Goal: Contribute content

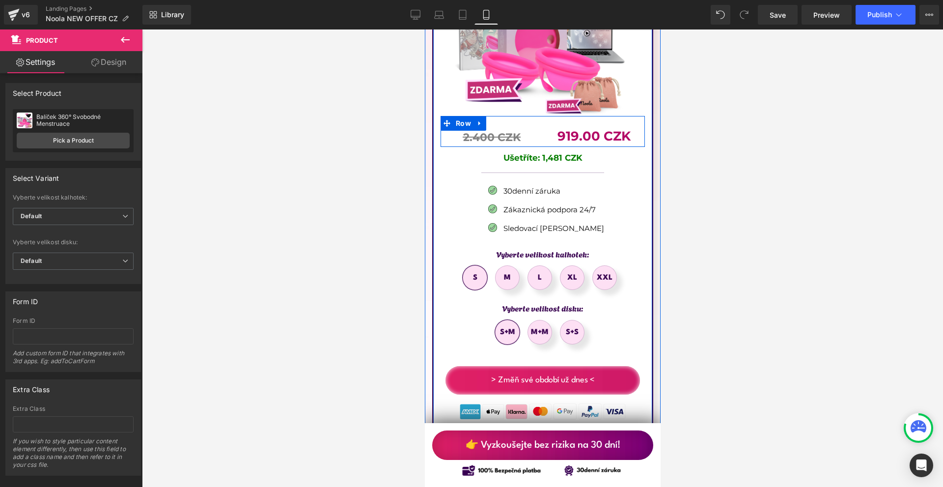
click at [613, 131] on link at bounding box center [618, 137] width 10 height 12
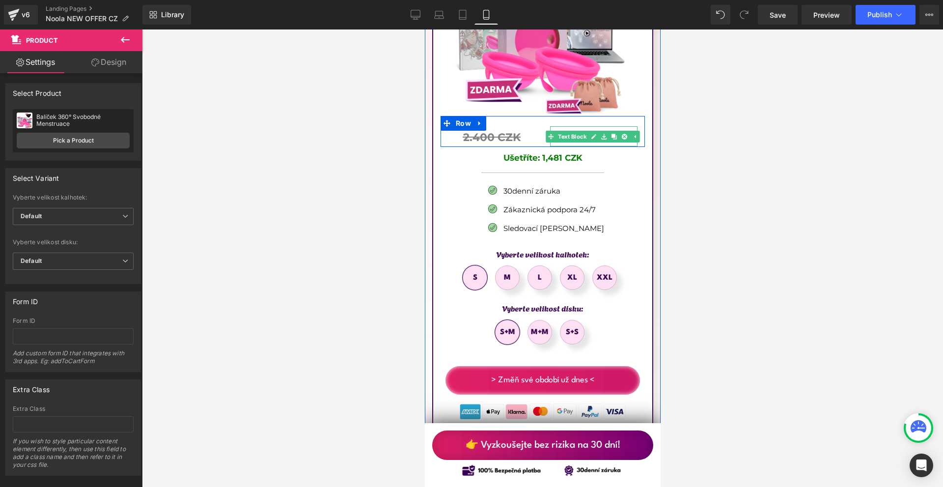
click at [613, 134] on icon at bounding box center [613, 137] width 5 height 6
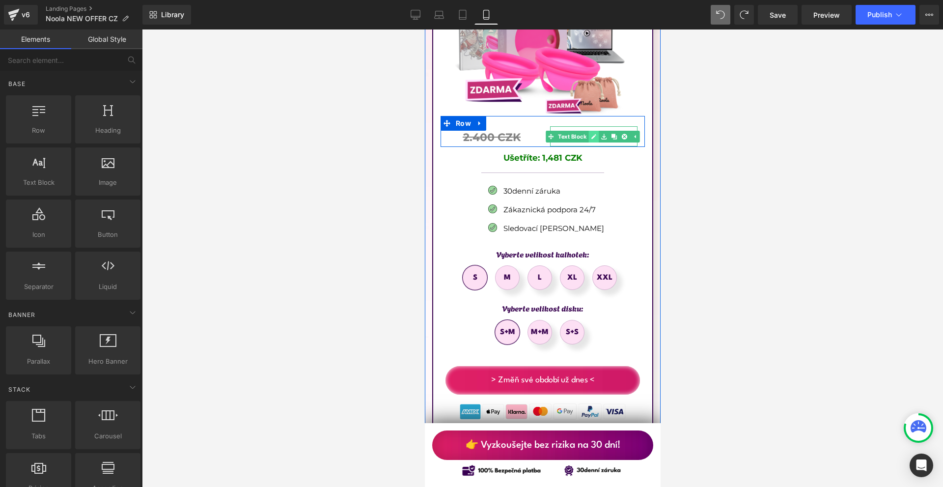
click at [594, 131] on link at bounding box center [593, 137] width 10 height 12
click at [594, 128] on b "919.00 CZK" at bounding box center [593, 136] width 73 height 16
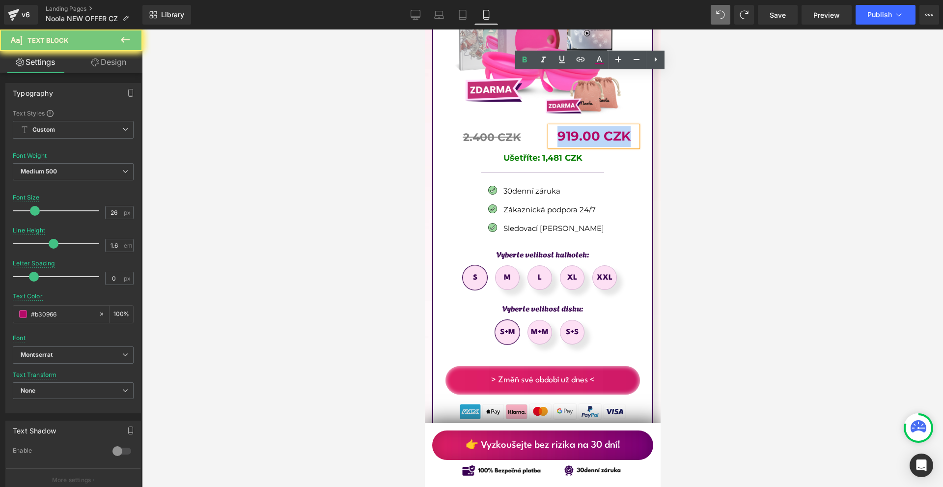
copy b "919.00 CZK"
click at [713, 107] on div at bounding box center [542, 257] width 801 height 457
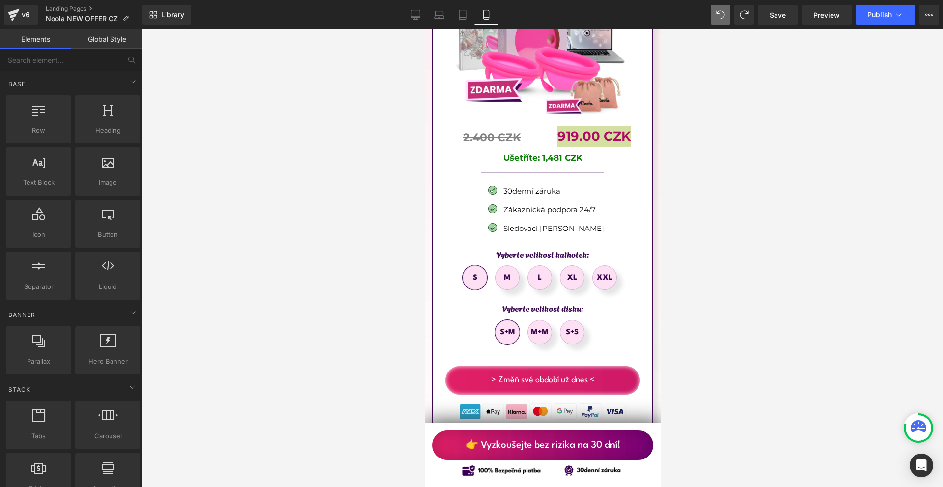
scroll to position [5626, 0]
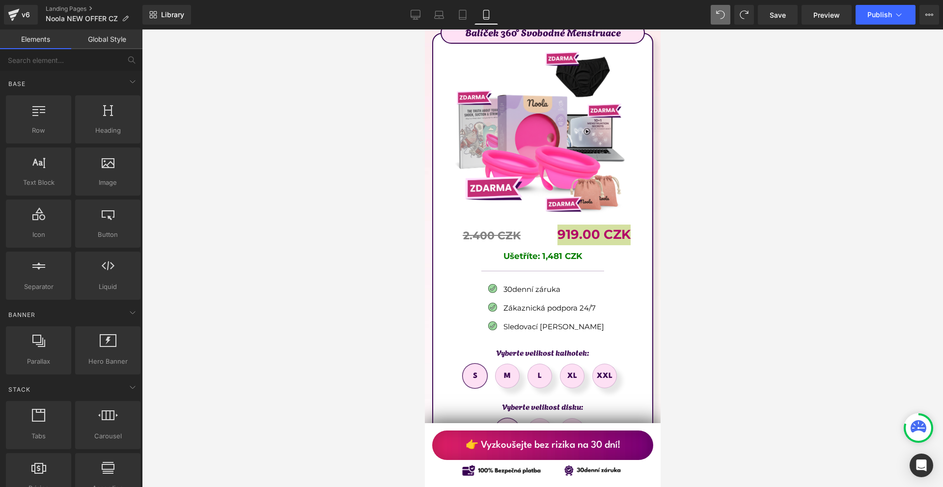
click at [678, 229] on div at bounding box center [542, 257] width 801 height 457
click at [629, 229] on link at bounding box center [634, 235] width 10 height 12
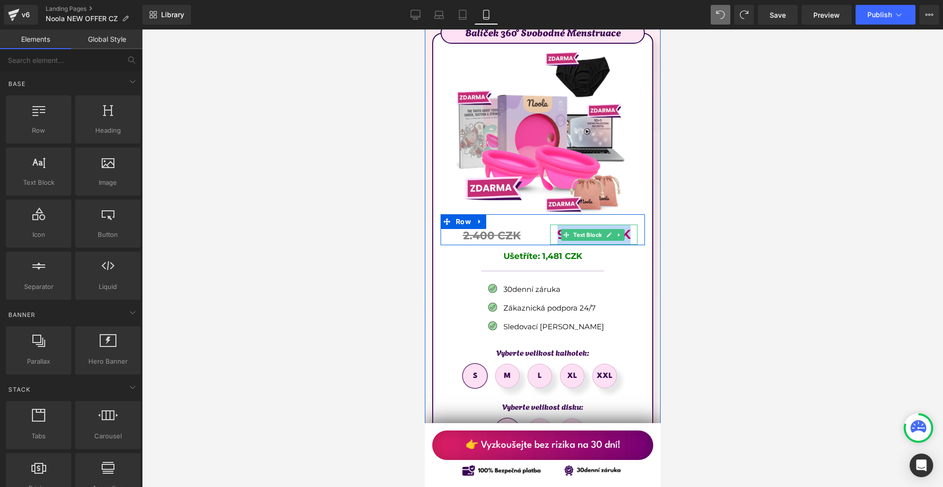
click at [626, 224] on p "919.00 CZK" at bounding box center [592, 234] width 87 height 21
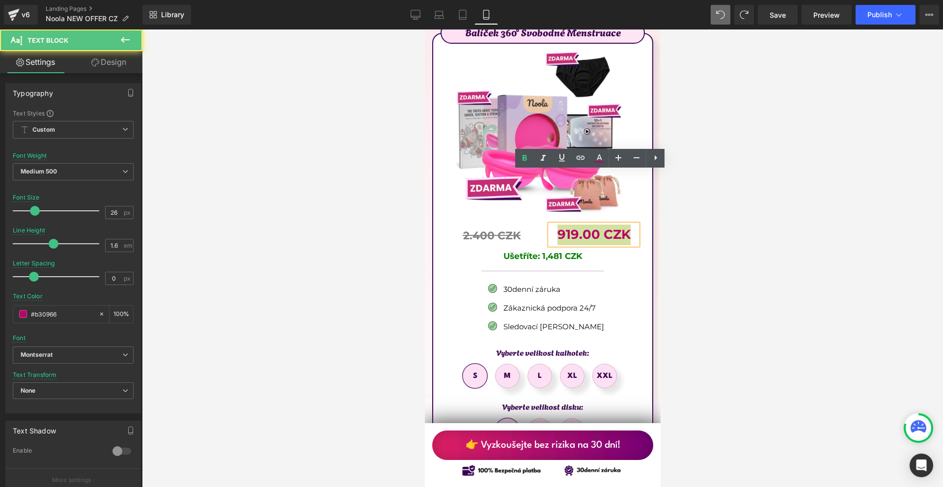
click at [713, 210] on div at bounding box center [542, 257] width 801 height 457
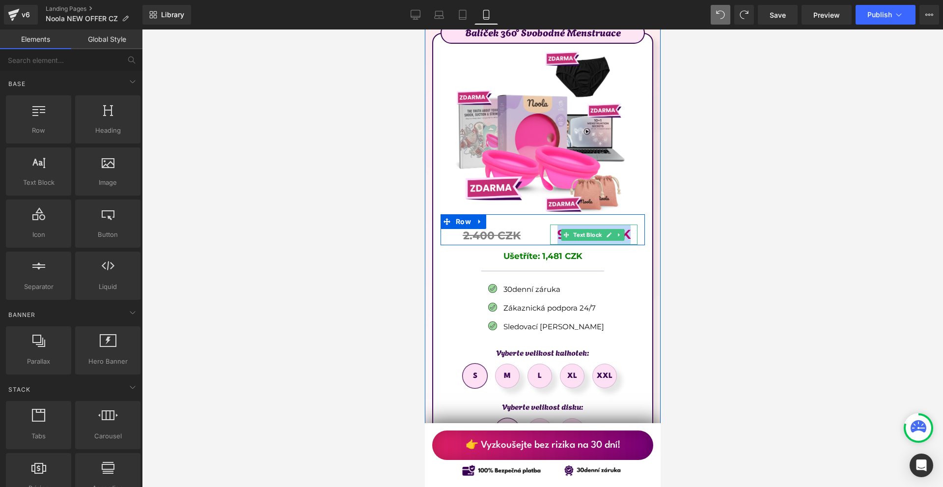
click at [628, 224] on p "919.00 CZK" at bounding box center [592, 234] width 87 height 21
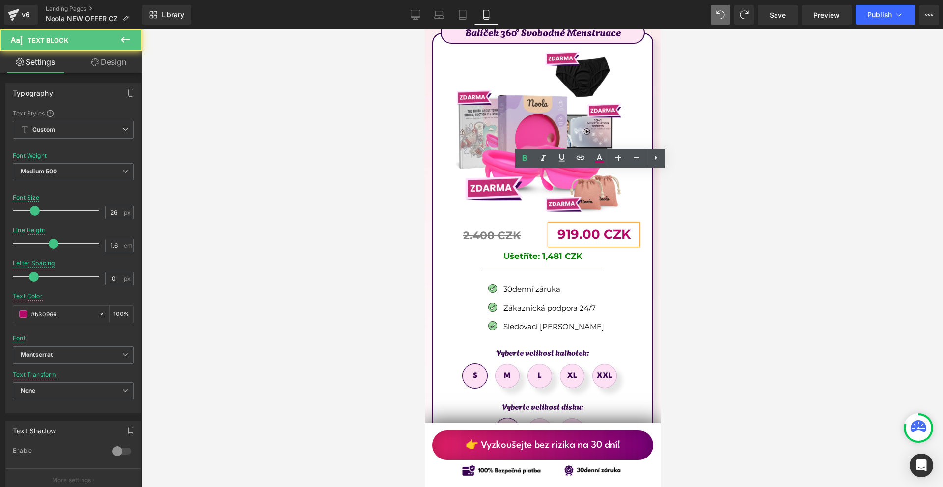
click at [696, 202] on div at bounding box center [542, 257] width 801 height 457
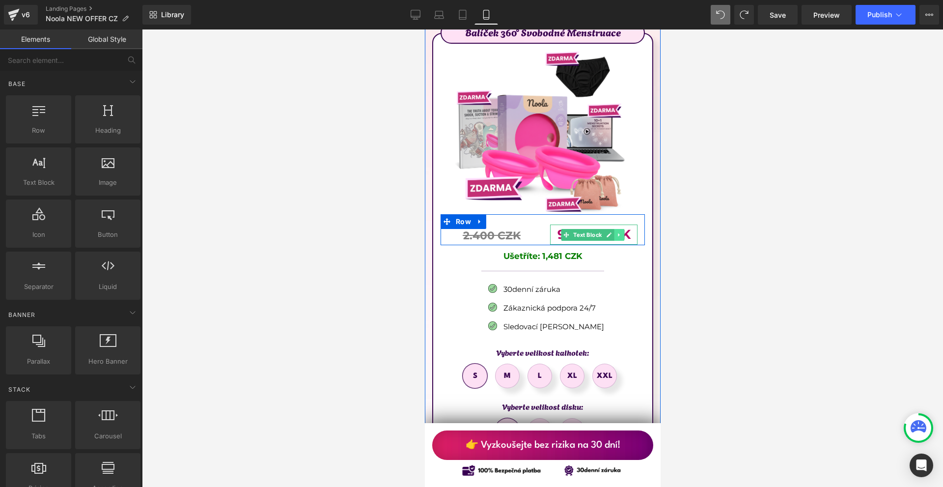
click at [616, 229] on link at bounding box center [618, 235] width 10 height 12
click at [628, 224] on p "919.00 CZK" at bounding box center [592, 234] width 87 height 21
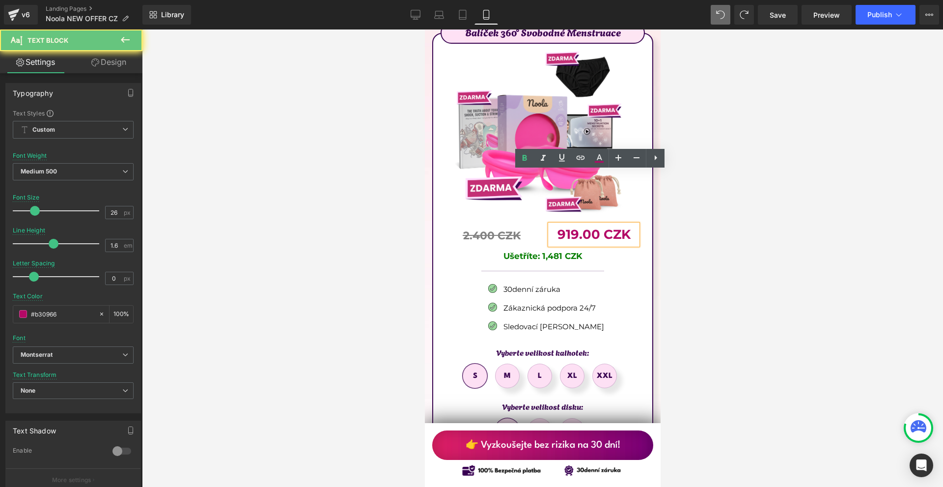
click at [628, 224] on p "919.00 CZK" at bounding box center [592, 234] width 87 height 21
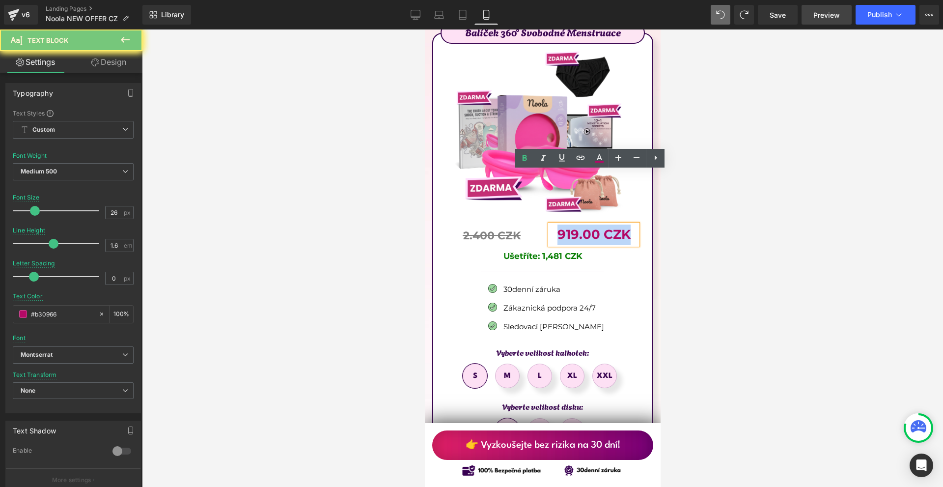
copy b "919.00 CZK"
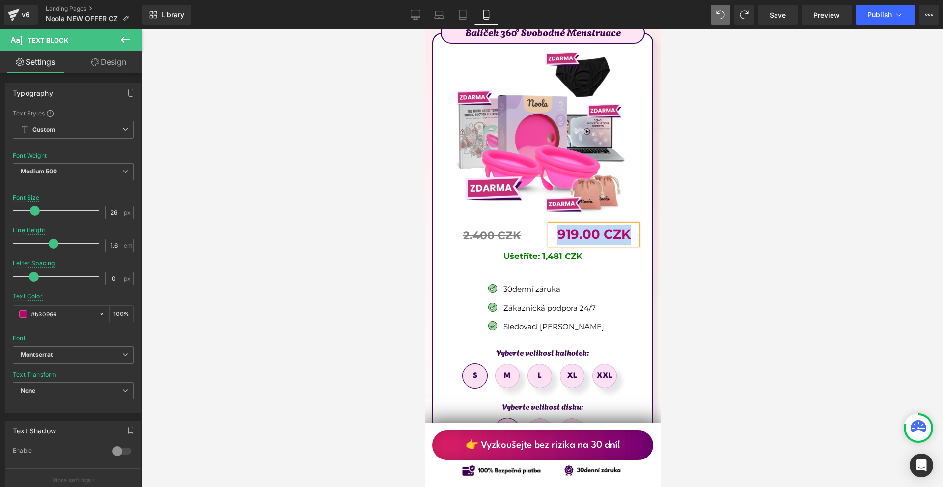
scroll to position [5774, 0]
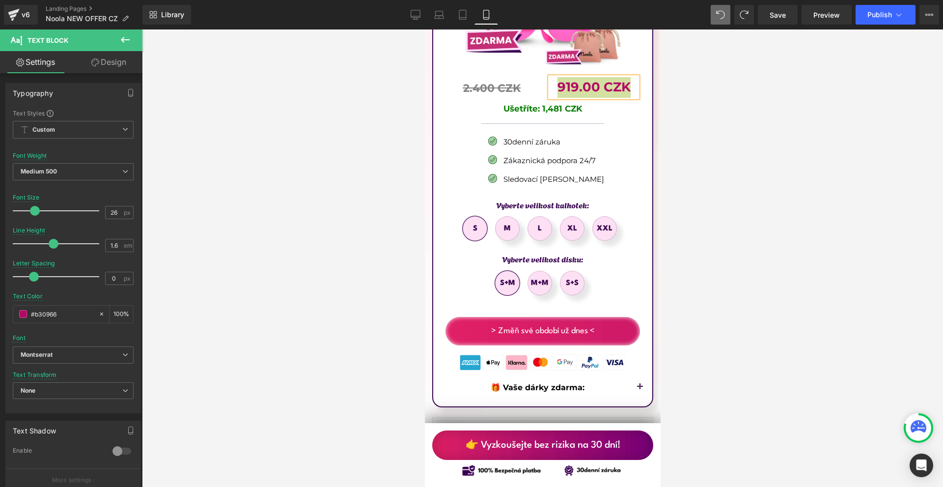
click at [703, 227] on div at bounding box center [542, 257] width 801 height 457
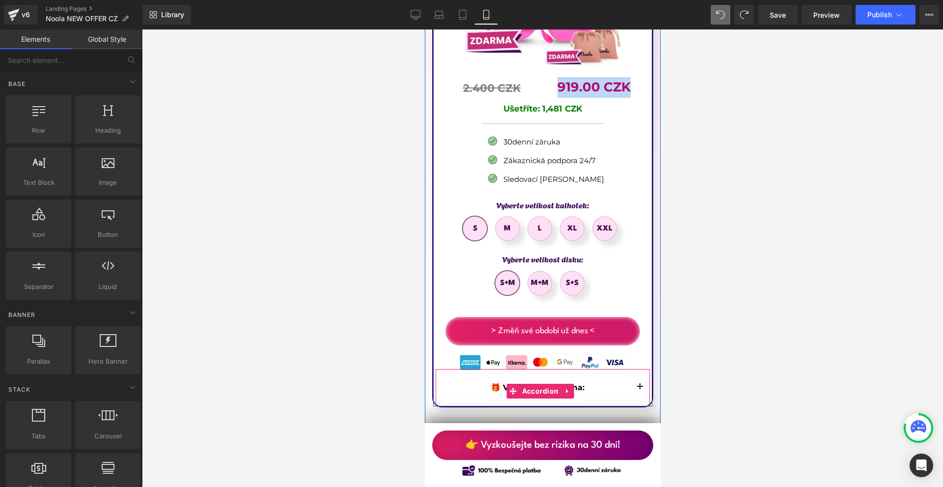
click at [635, 369] on button "button" at bounding box center [640, 387] width 20 height 37
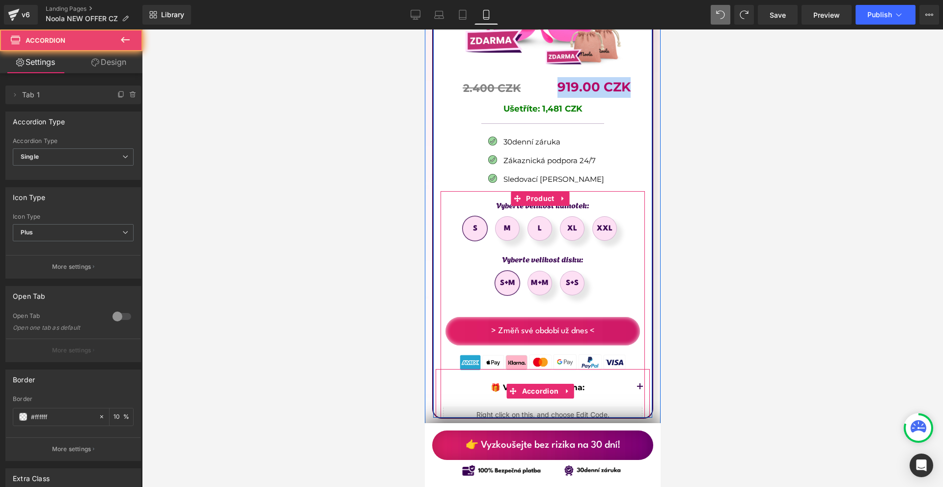
click at [635, 369] on button "button" at bounding box center [640, 387] width 20 height 37
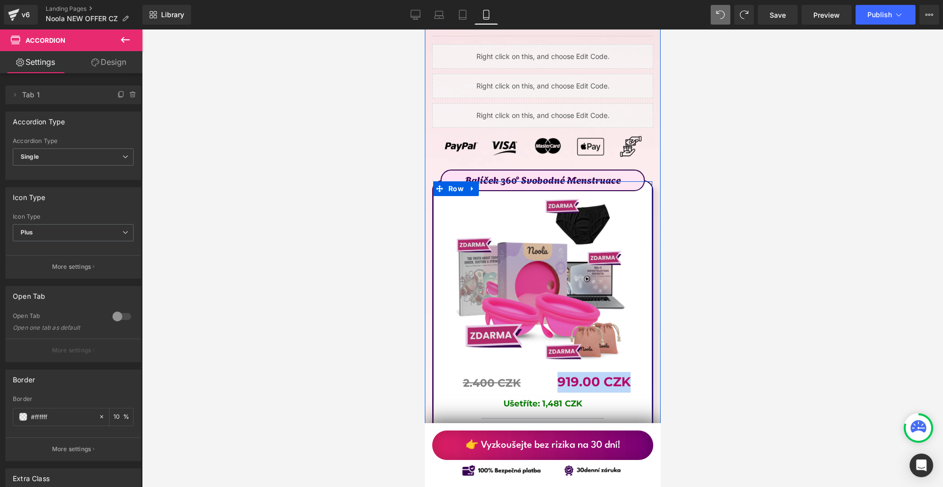
scroll to position [5381, 0]
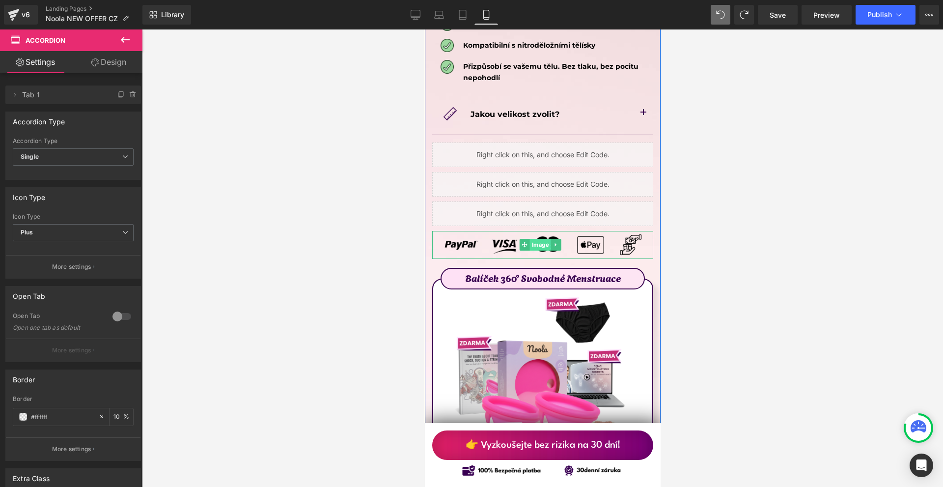
click at [535, 239] on span "Image" at bounding box center [539, 245] width 21 height 12
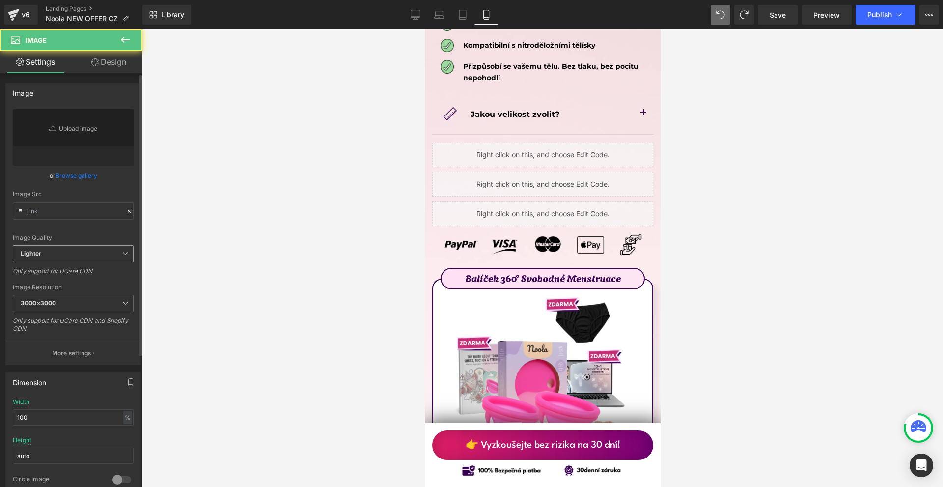
type input "[URL][DOMAIN_NAME]"
click at [58, 203] on input "[URL][DOMAIN_NAME]" at bounding box center [73, 210] width 121 height 17
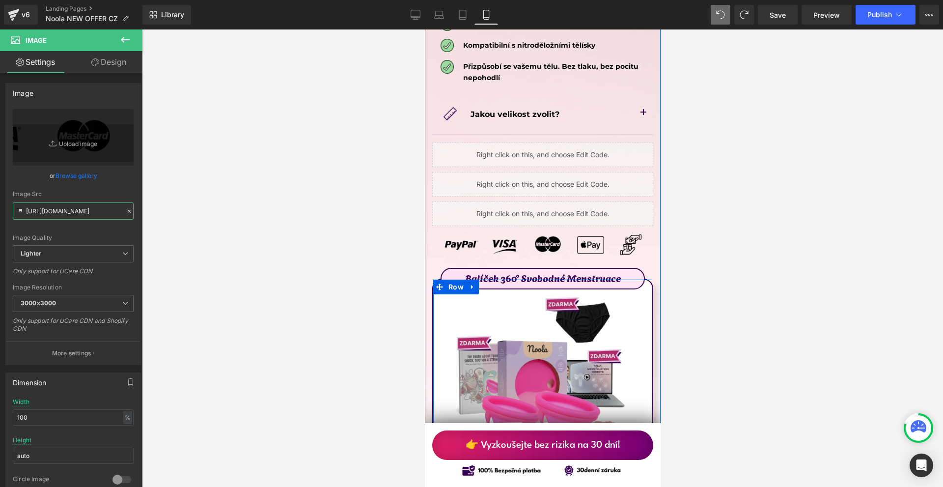
scroll to position [5823, 0]
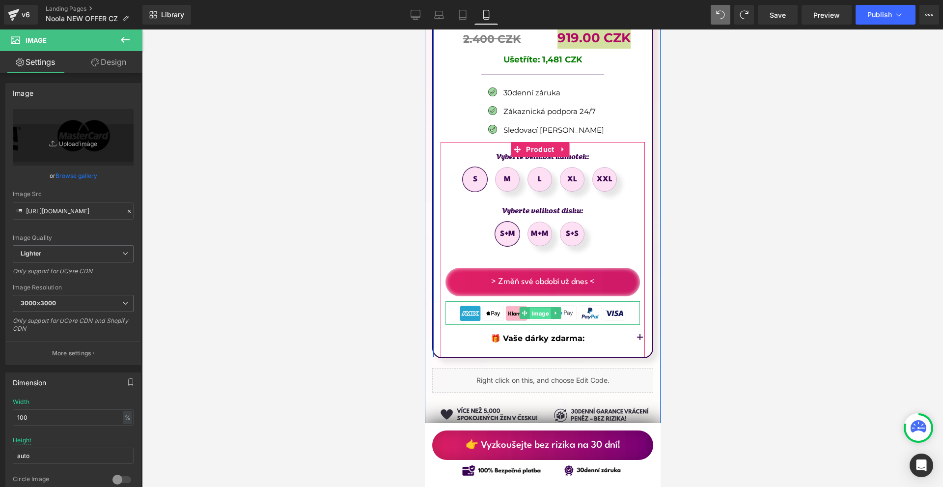
click at [543, 307] on span "Image" at bounding box center [539, 313] width 21 height 12
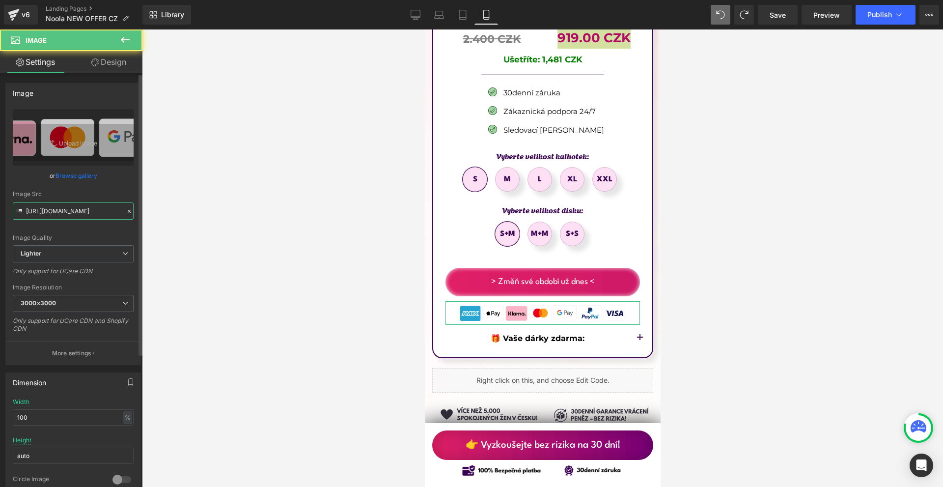
click at [58, 209] on input "[URL][DOMAIN_NAME]" at bounding box center [73, 210] width 121 height 17
paste input "3906bce1-ef00-417f-81b7-152782f402b4/-/format/auto/-/preview/3000x3000/-/qualit…"
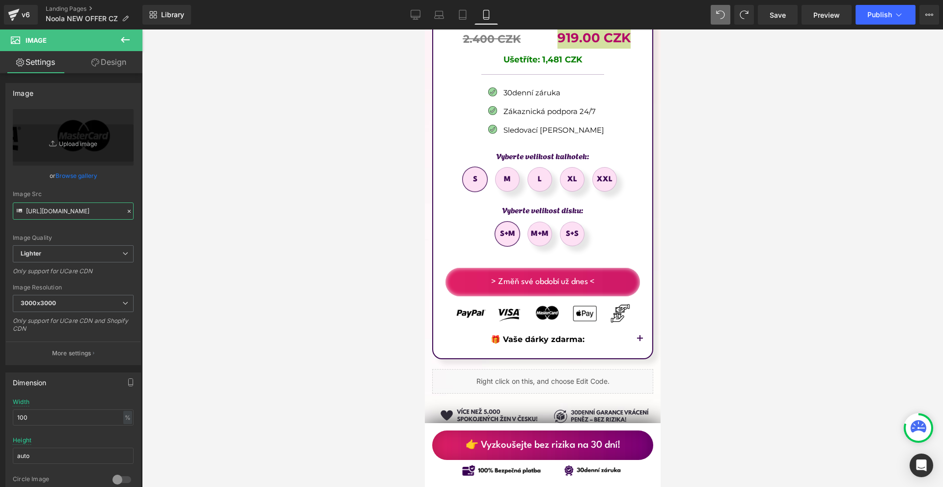
scroll to position [5626, 0]
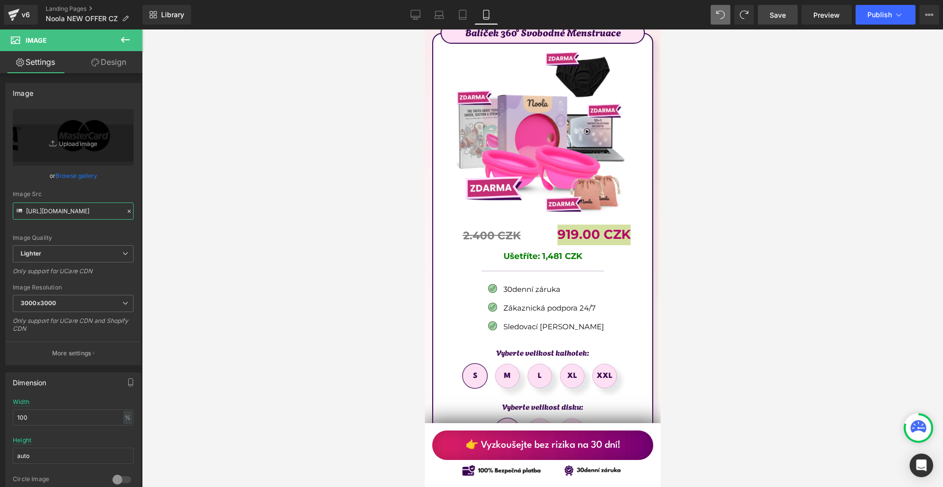
type input "[URL][DOMAIN_NAME]"
click at [787, 12] on link "Save" at bounding box center [778, 15] width 40 height 20
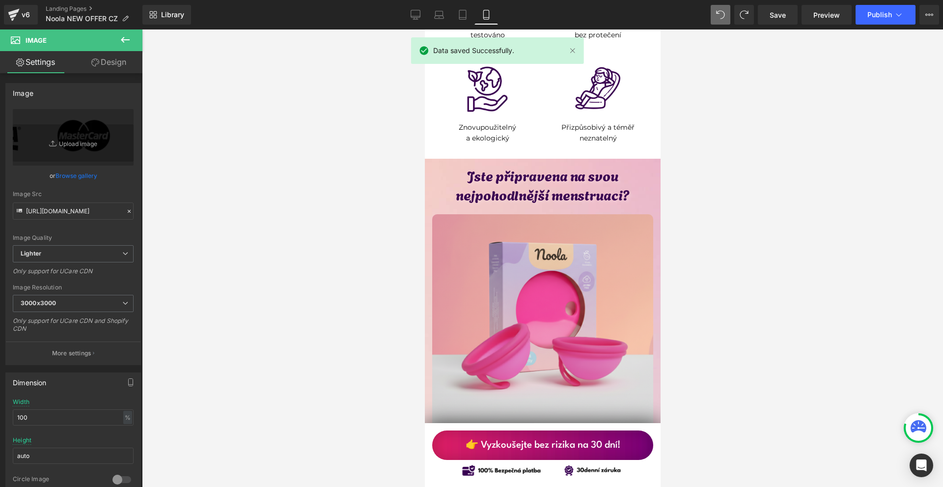
scroll to position [4301, 0]
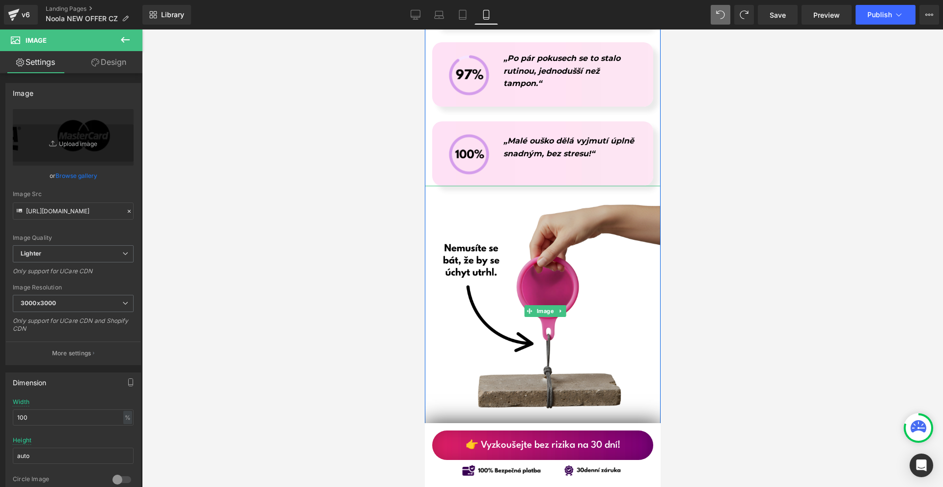
click at [538, 314] on img at bounding box center [547, 311] width 250 height 250
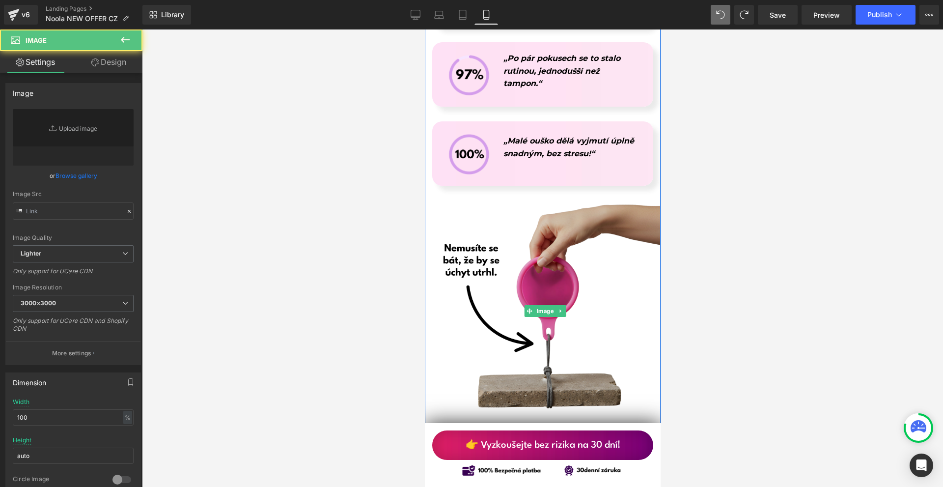
type input "[URL][DOMAIN_NAME]"
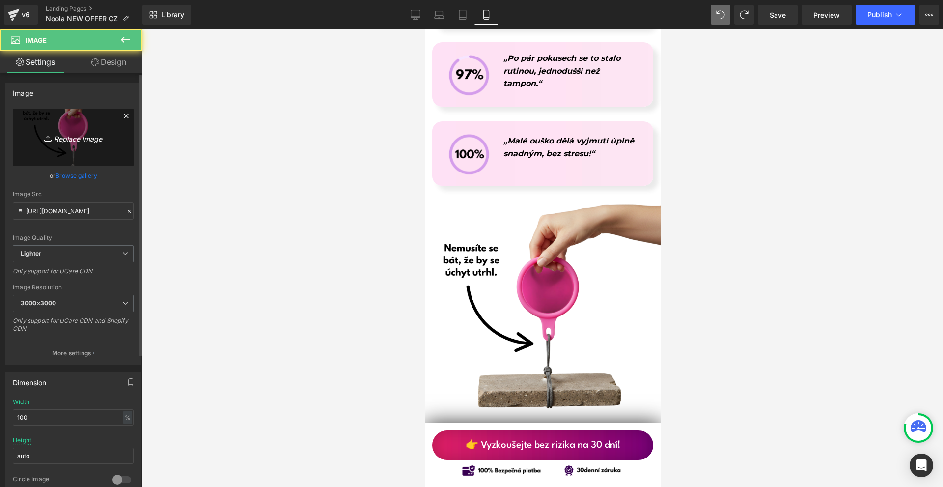
click at [46, 152] on link "Replace Image" at bounding box center [73, 137] width 121 height 56
type input "C:\fakepath\Írj be némi törzsszöveget (92).png"
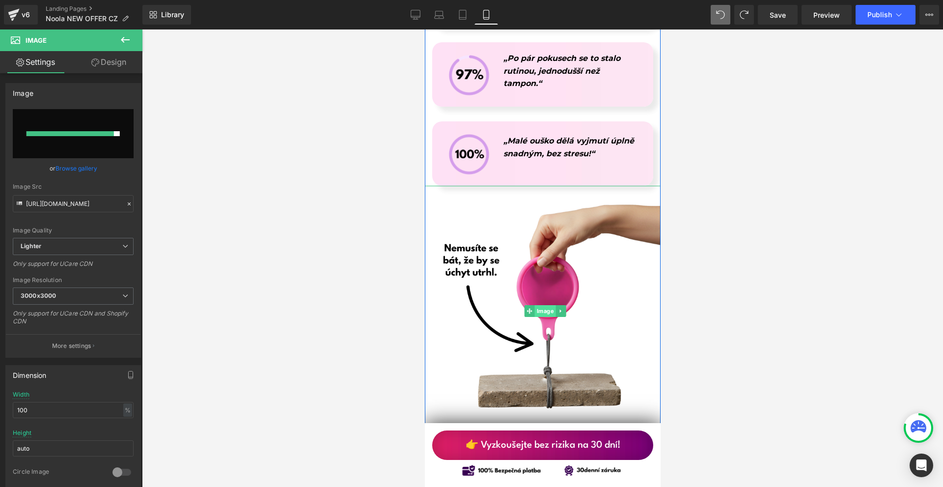
type input "[URL][DOMAIN_NAME]"
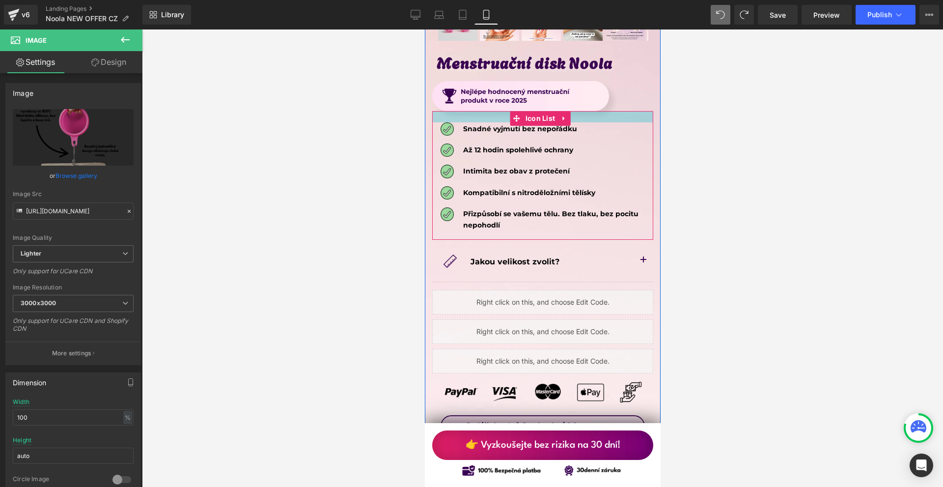
scroll to position [5283, 0]
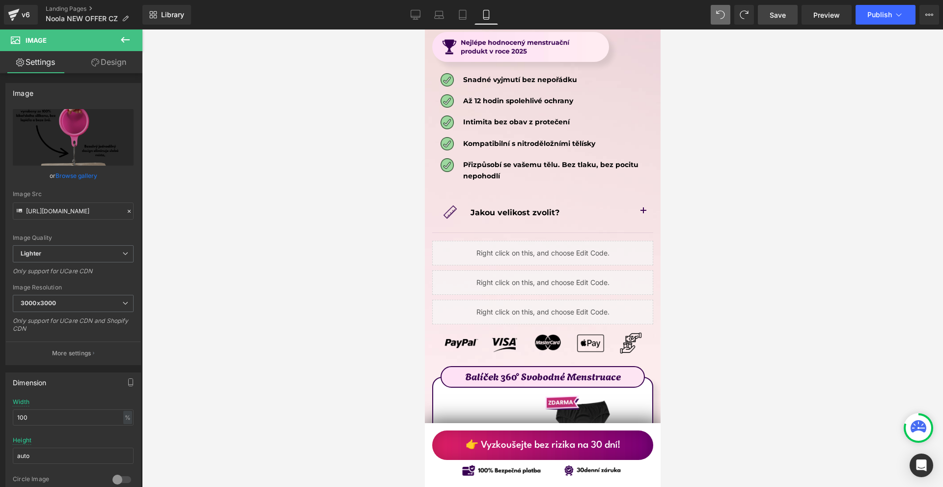
drag, startPoint x: 770, startPoint y: 22, endPoint x: 85, endPoint y: 158, distance: 698.4
click at [770, 22] on link "Save" at bounding box center [778, 15] width 40 height 20
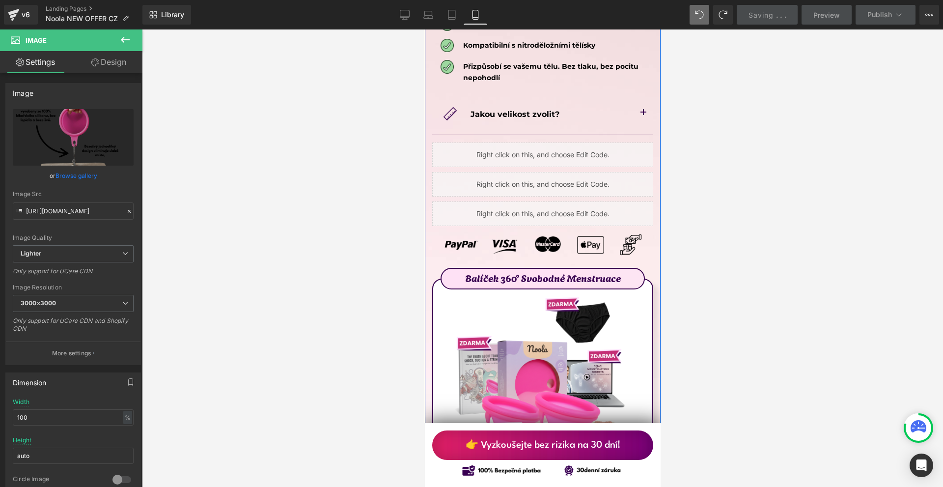
scroll to position [5479, 0]
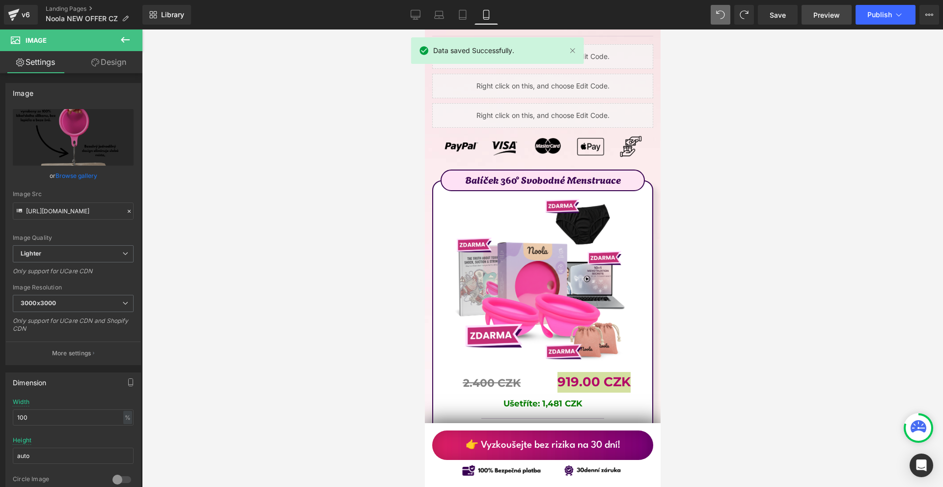
click at [811, 18] on link "Preview" at bounding box center [826, 15] width 50 height 20
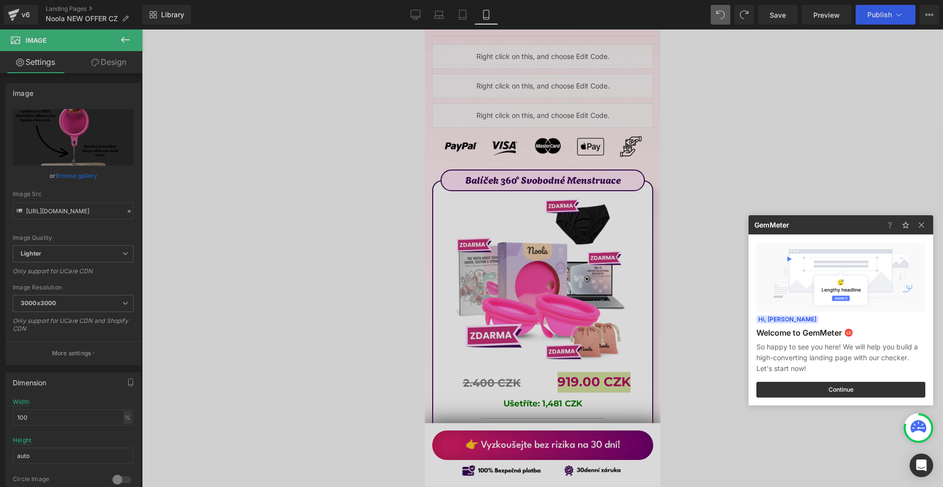
click at [689, 204] on div at bounding box center [471, 243] width 943 height 487
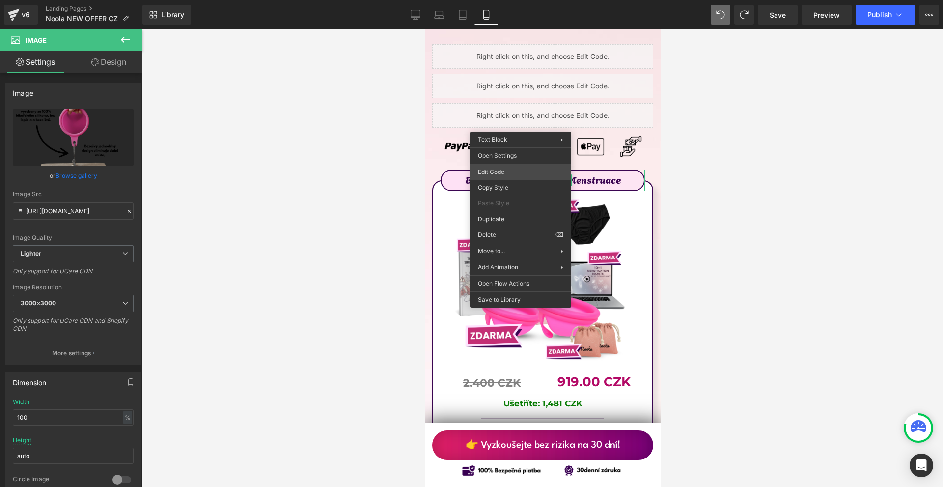
click at [498, 0] on div "Image You are previewing how the will restyle your page. You can not edit Eleme…" at bounding box center [471, 0] width 943 height 0
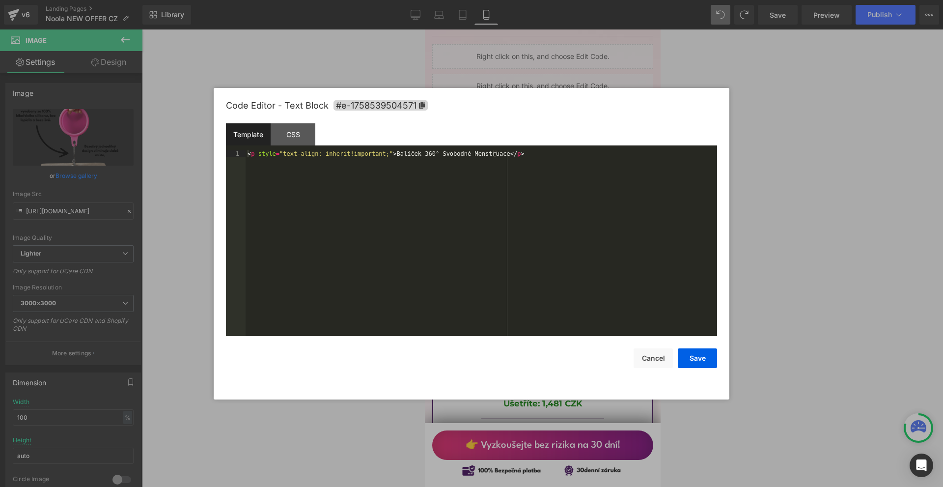
click at [381, 98] on div "Code Editor - Text Block #e-1758539504571" at bounding box center [471, 105] width 491 height 35
click at [379, 102] on span "#e-1758539504571" at bounding box center [380, 105] width 94 height 10
drag, startPoint x: 691, startPoint y: 351, endPoint x: 663, endPoint y: 371, distance: 34.9
click at [691, 351] on button "Save" at bounding box center [697, 359] width 39 height 20
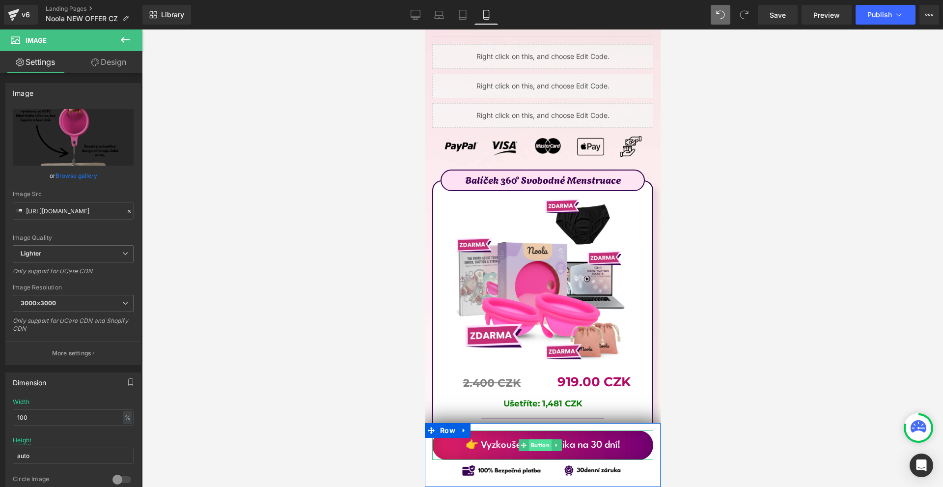
click at [542, 443] on span "Button" at bounding box center [539, 445] width 23 height 12
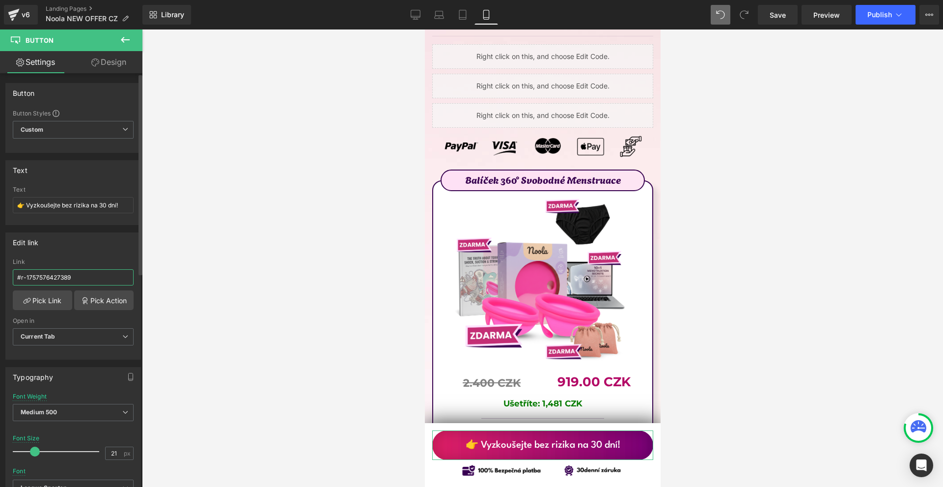
click at [77, 277] on input "#r-1757576427389" at bounding box center [73, 277] width 121 height 16
paste input "e-1758539504571"
type input "#e-1758539504571"
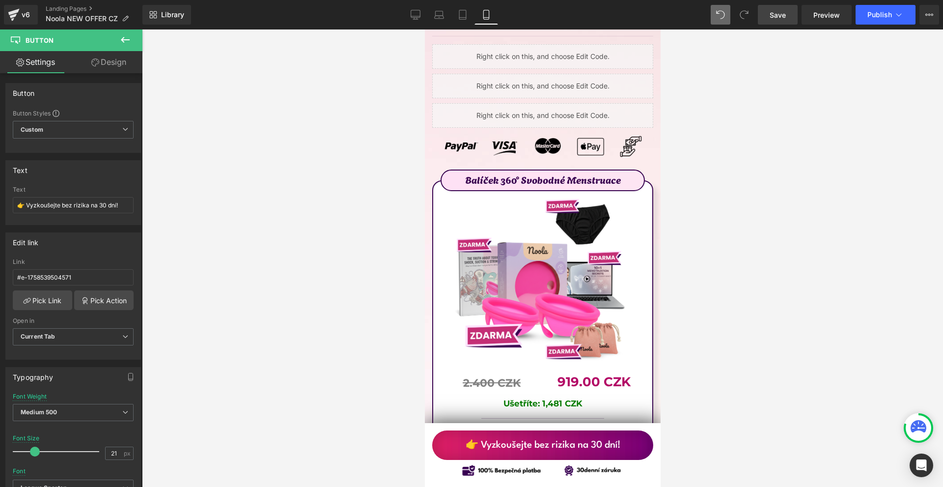
click at [781, 13] on span "Save" at bounding box center [777, 15] width 16 height 10
click at [834, 27] on div "Library Mobile Desktop Laptop Tablet Mobile Save Preview Publish Scheduled Upgr…" at bounding box center [542, 14] width 800 height 29
click at [834, 20] on link "Preview" at bounding box center [826, 15] width 50 height 20
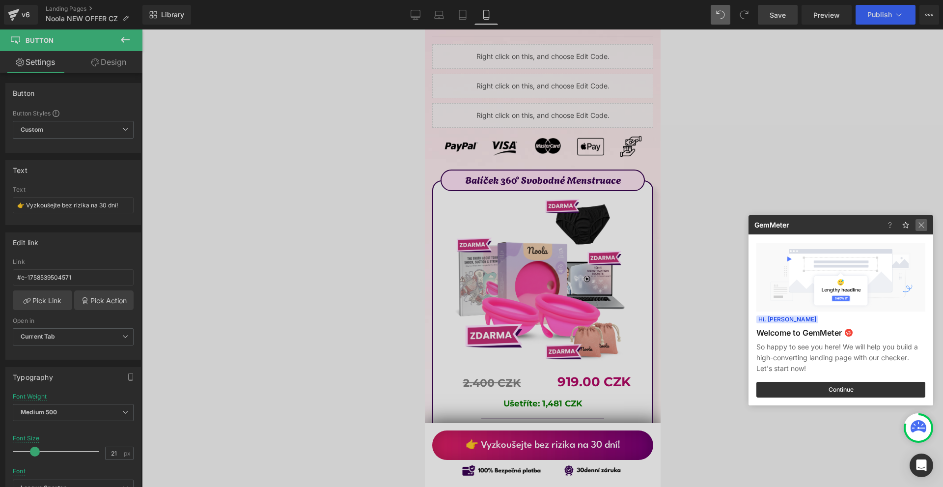
click at [917, 225] on img at bounding box center [921, 225] width 12 height 12
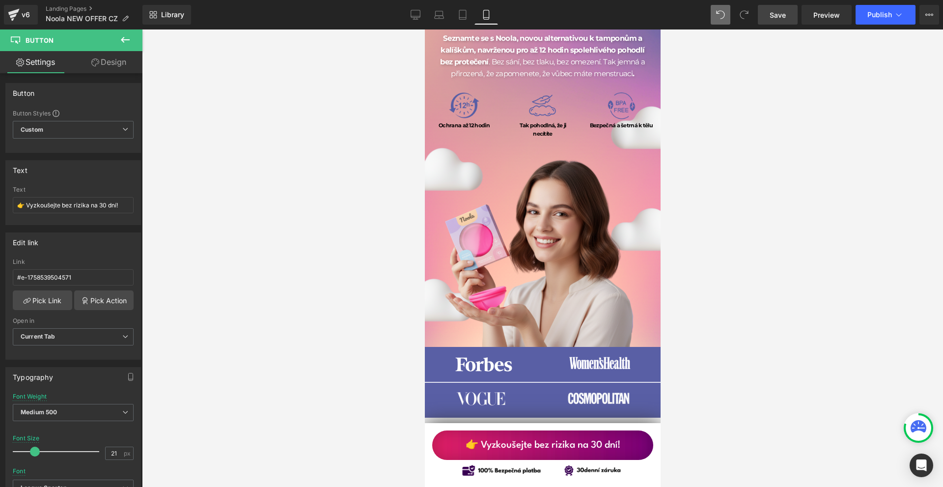
scroll to position [0, 0]
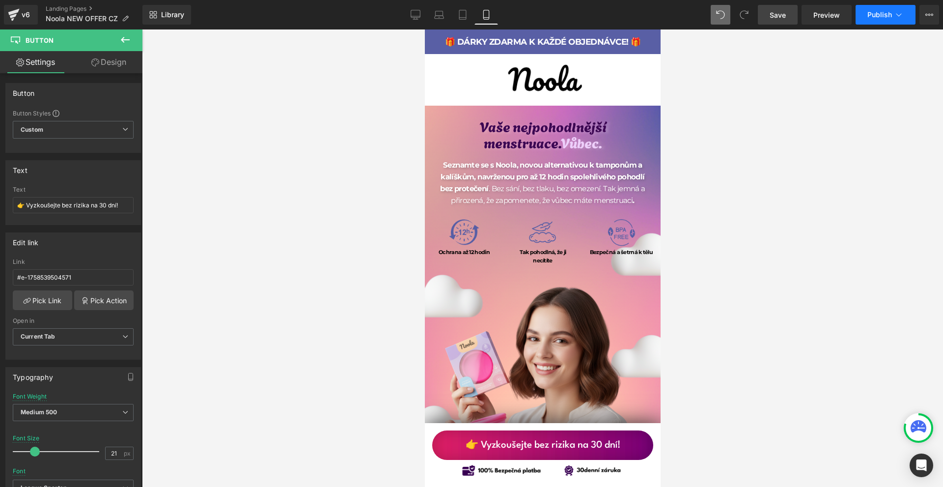
click at [892, 15] on button "Publish" at bounding box center [885, 15] width 60 height 20
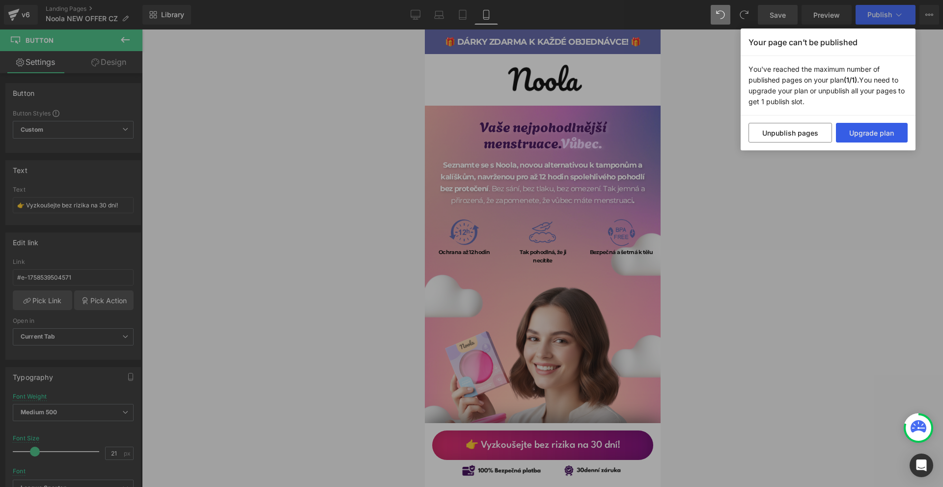
click at [855, 135] on button "Upgrade plan" at bounding box center [872, 133] width 72 height 20
click at [844, 189] on div "Your page can’t be published You've reached the maximum number of published pag…" at bounding box center [471, 243] width 943 height 487
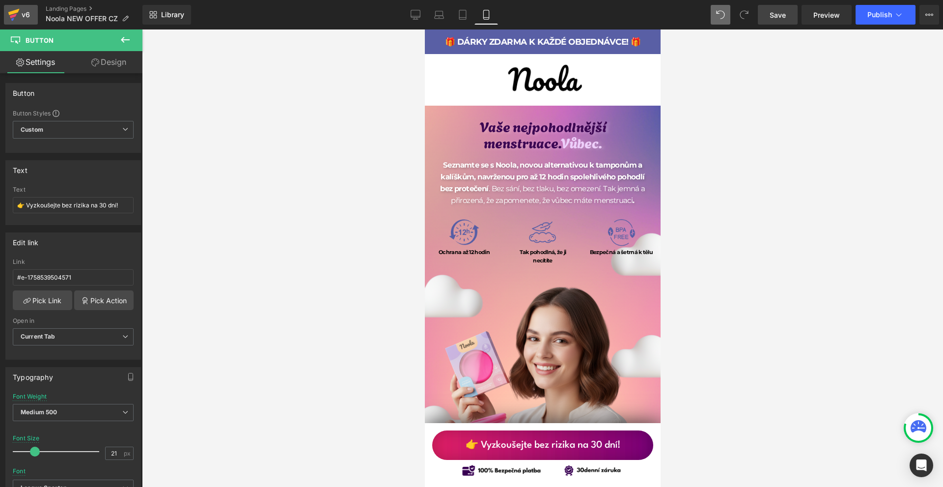
click at [16, 18] on icon at bounding box center [14, 14] width 12 height 25
